Goal: Task Accomplishment & Management: Use online tool/utility

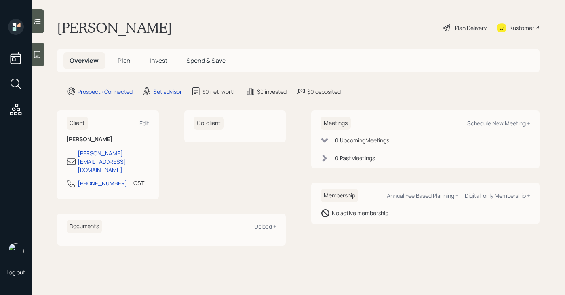
click at [42, 58] on div at bounding box center [38, 55] width 13 height 24
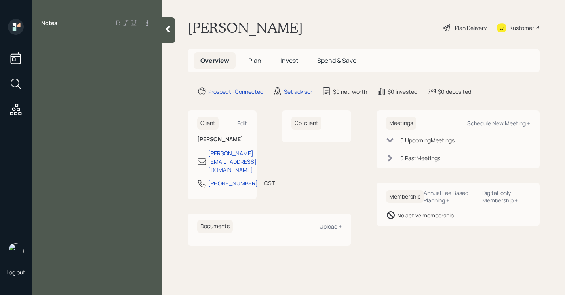
click at [107, 31] on div "Notes" at bounding box center [97, 152] width 131 height 267
click at [107, 47] on div "Notes" at bounding box center [97, 152] width 131 height 267
click at [89, 44] on div at bounding box center [97, 40] width 112 height 9
click at [165, 35] on div at bounding box center [168, 30] width 13 height 26
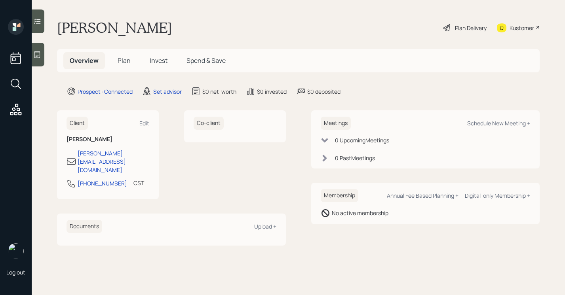
click at [38, 57] on icon at bounding box center [37, 54] width 6 height 7
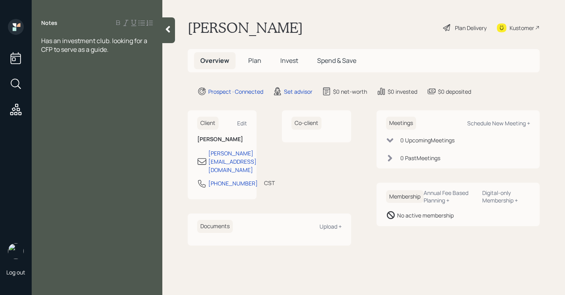
click at [168, 28] on icon at bounding box center [168, 29] width 4 height 7
